Goal: Information Seeking & Learning: Learn about a topic

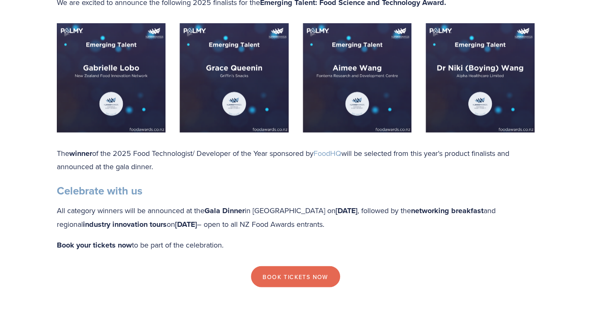
scroll to position [746, 0]
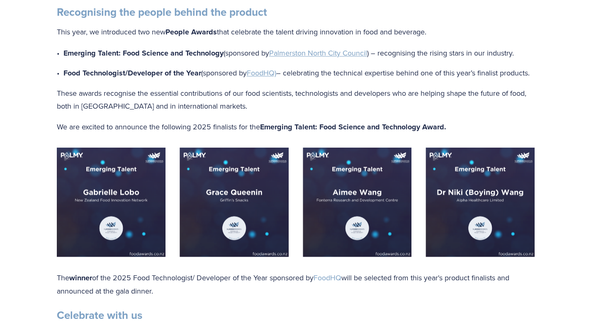
scroll to position [621, 0]
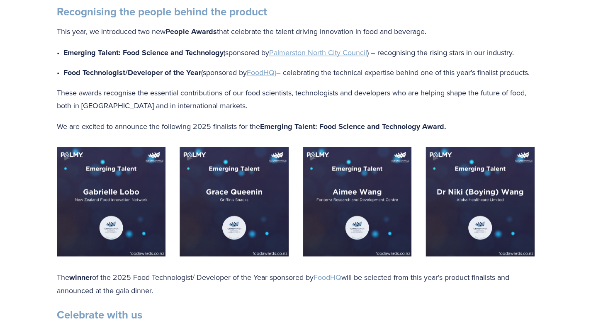
drag, startPoint x: 264, startPoint y: 138, endPoint x: 460, endPoint y: 142, distance: 195.6
click at [460, 133] on p "We are excited to announce the following 2025 finalists for the Emerging Talent…" at bounding box center [295, 127] width 477 height 14
copy strong "Emerging Talent: Food Science and Technology Award."
